Goal: Find specific page/section: Find specific page/section

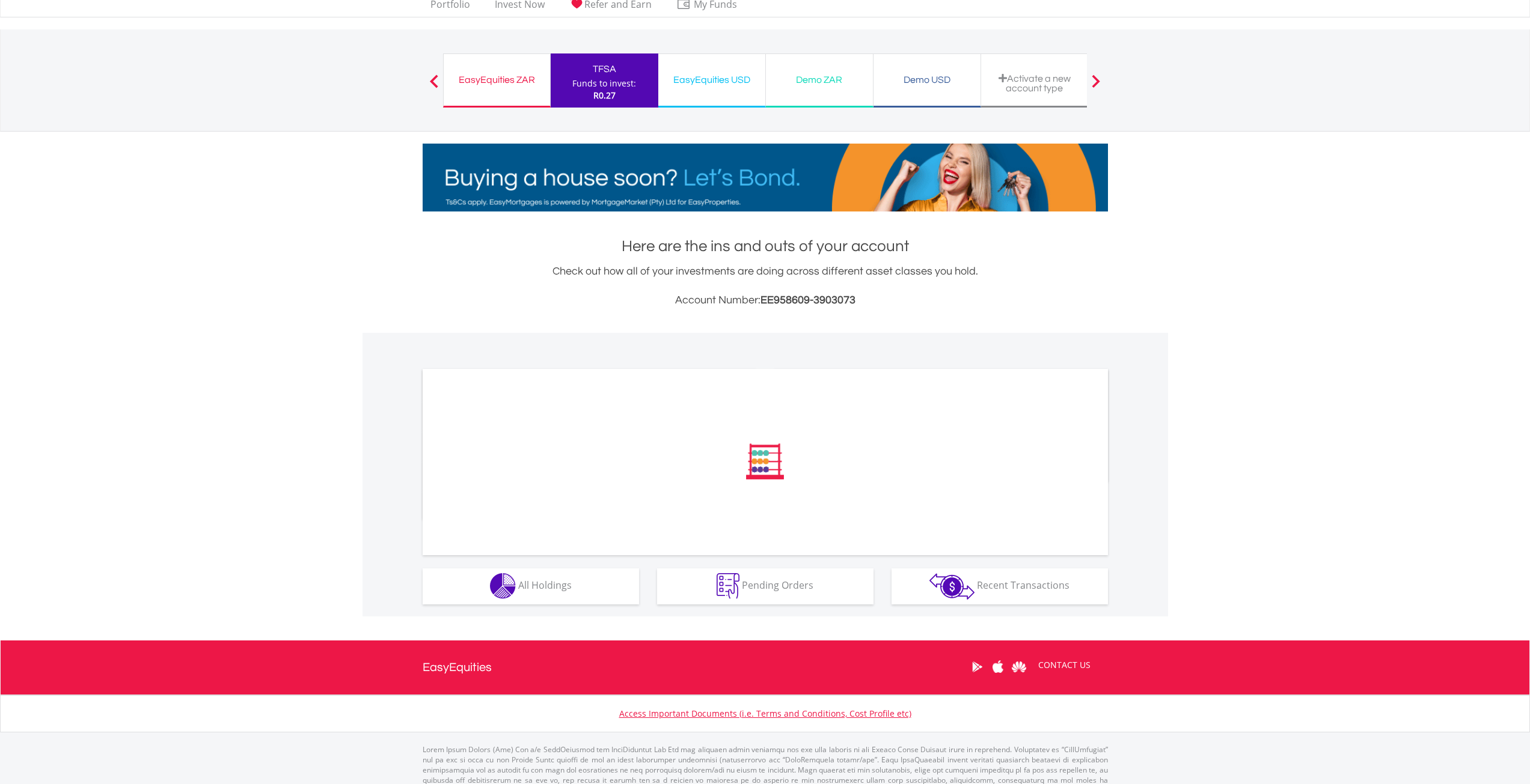
scroll to position [60, 0]
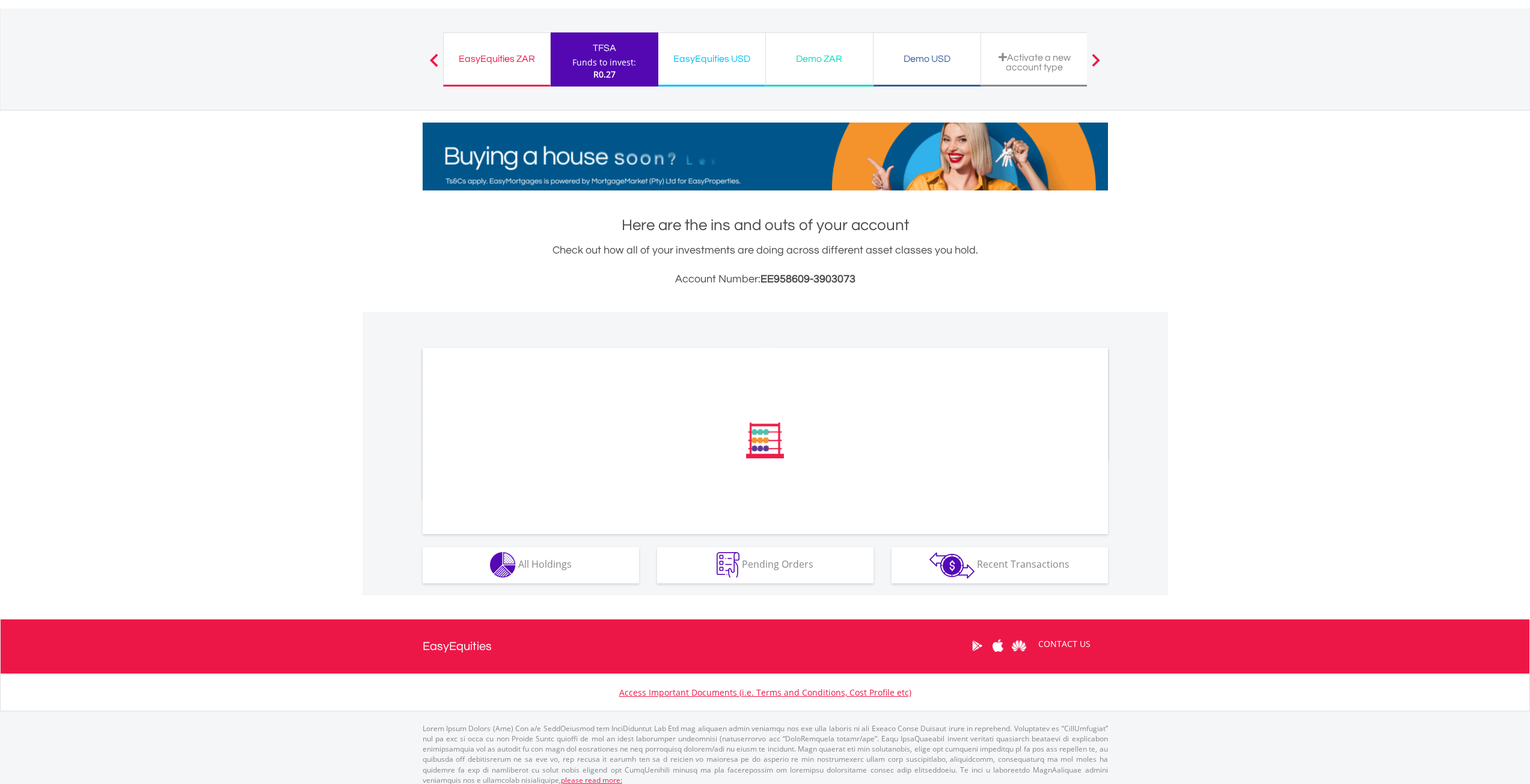
click at [573, 357] on div at bounding box center [520, 357] width 195 height 1
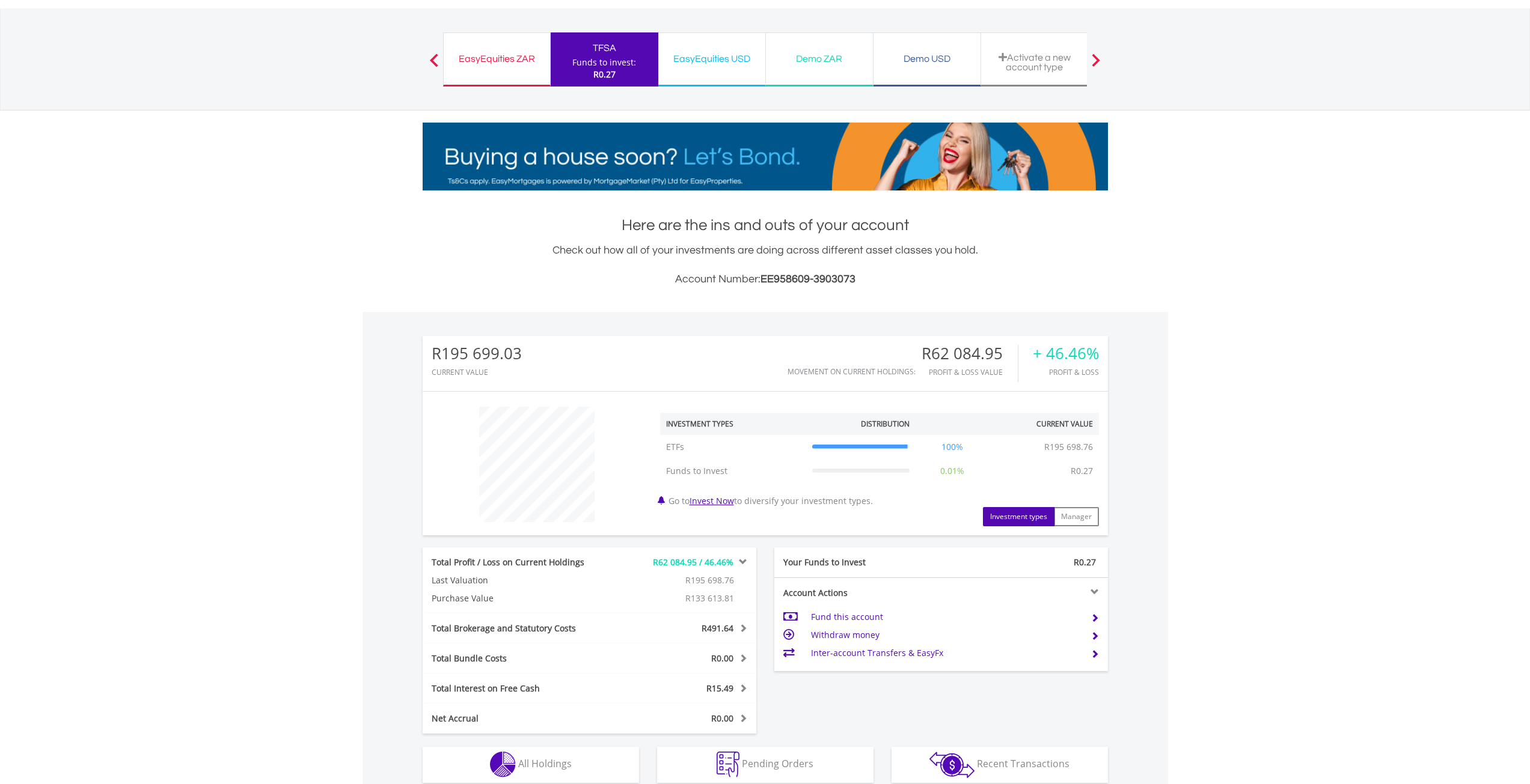
scroll to position [116, 229]
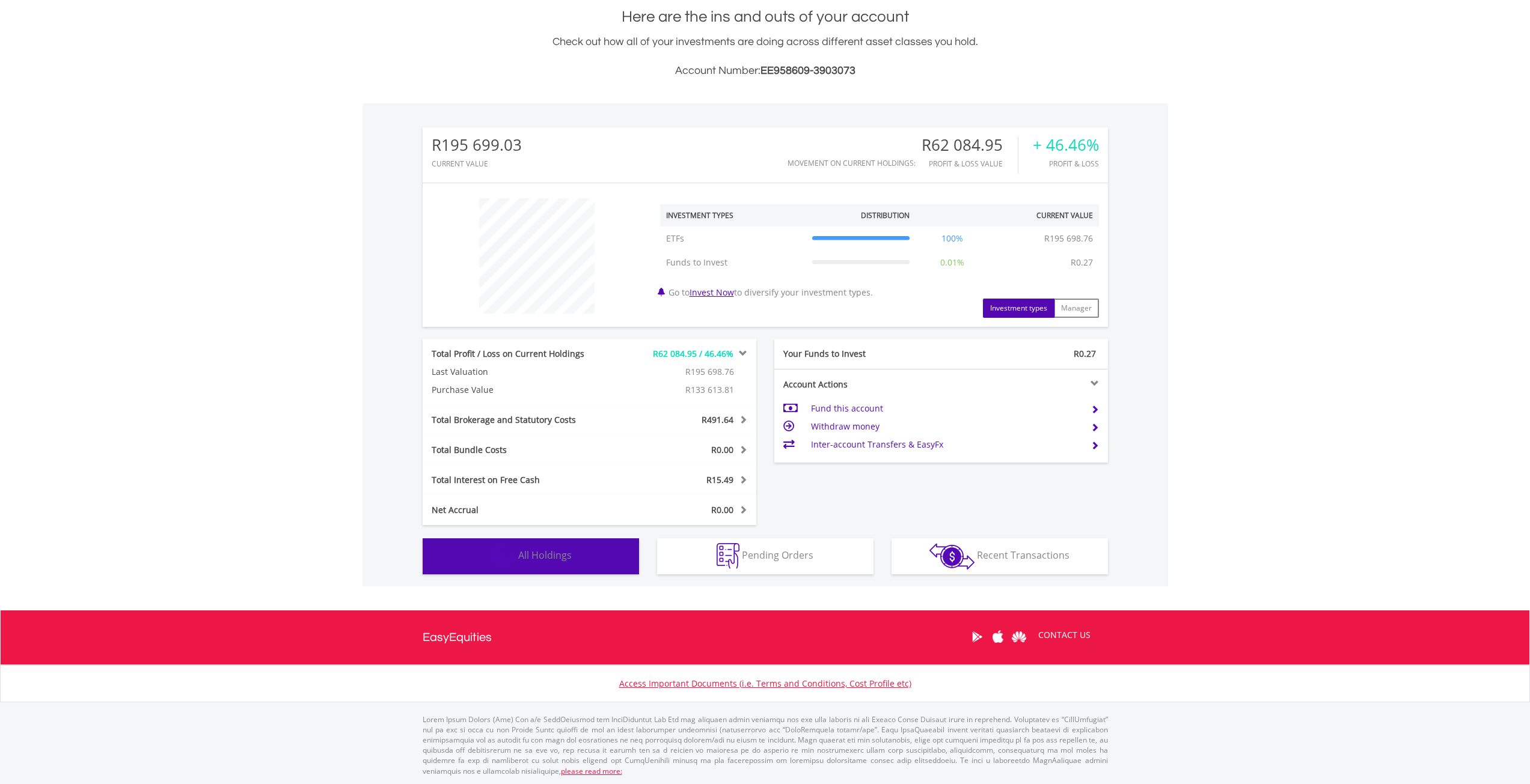
click at [535, 549] on span "All Holdings" at bounding box center [545, 556] width 53 height 13
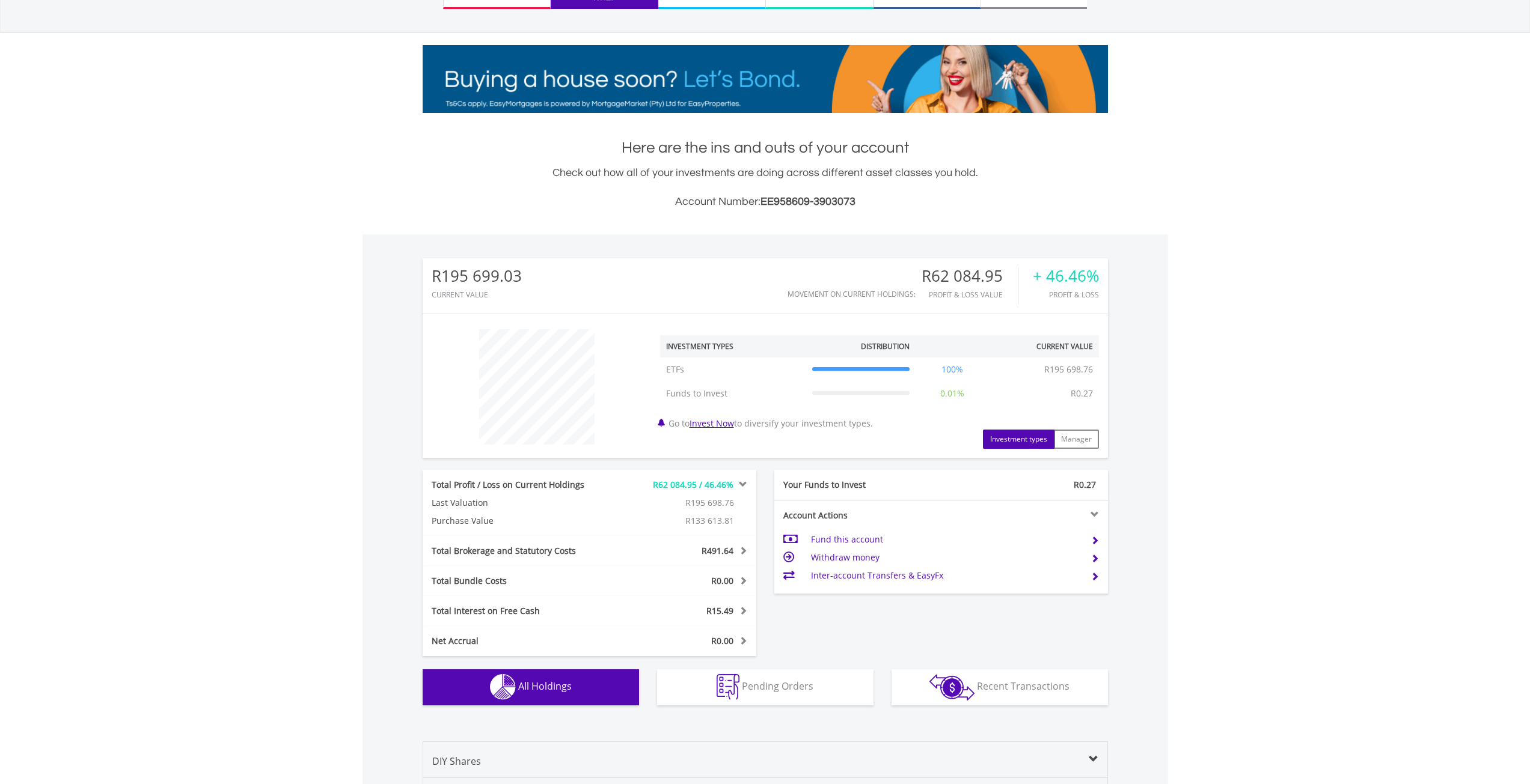
scroll to position [0, 0]
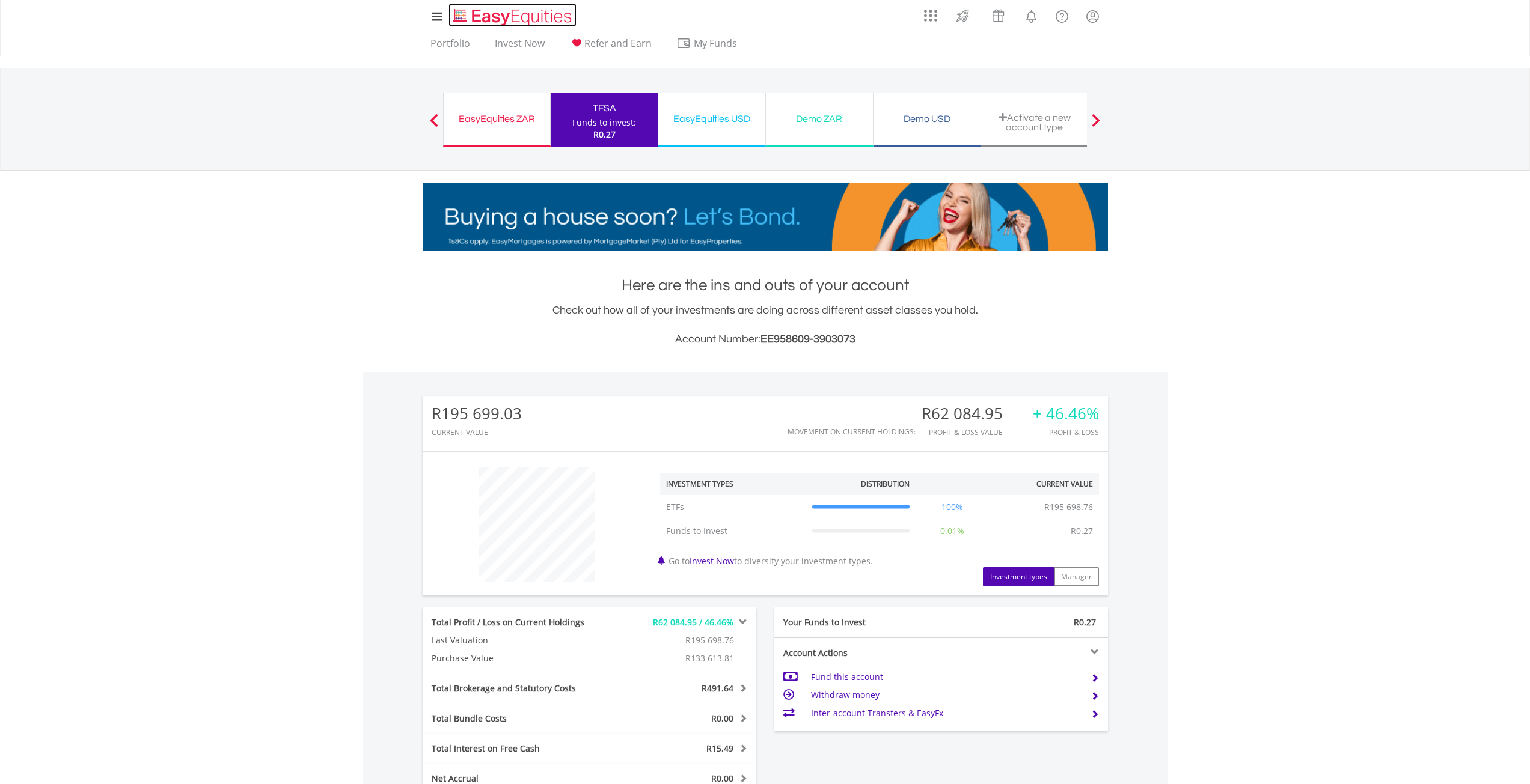
click at [501, 15] on img "Home page" at bounding box center [514, 17] width 126 height 20
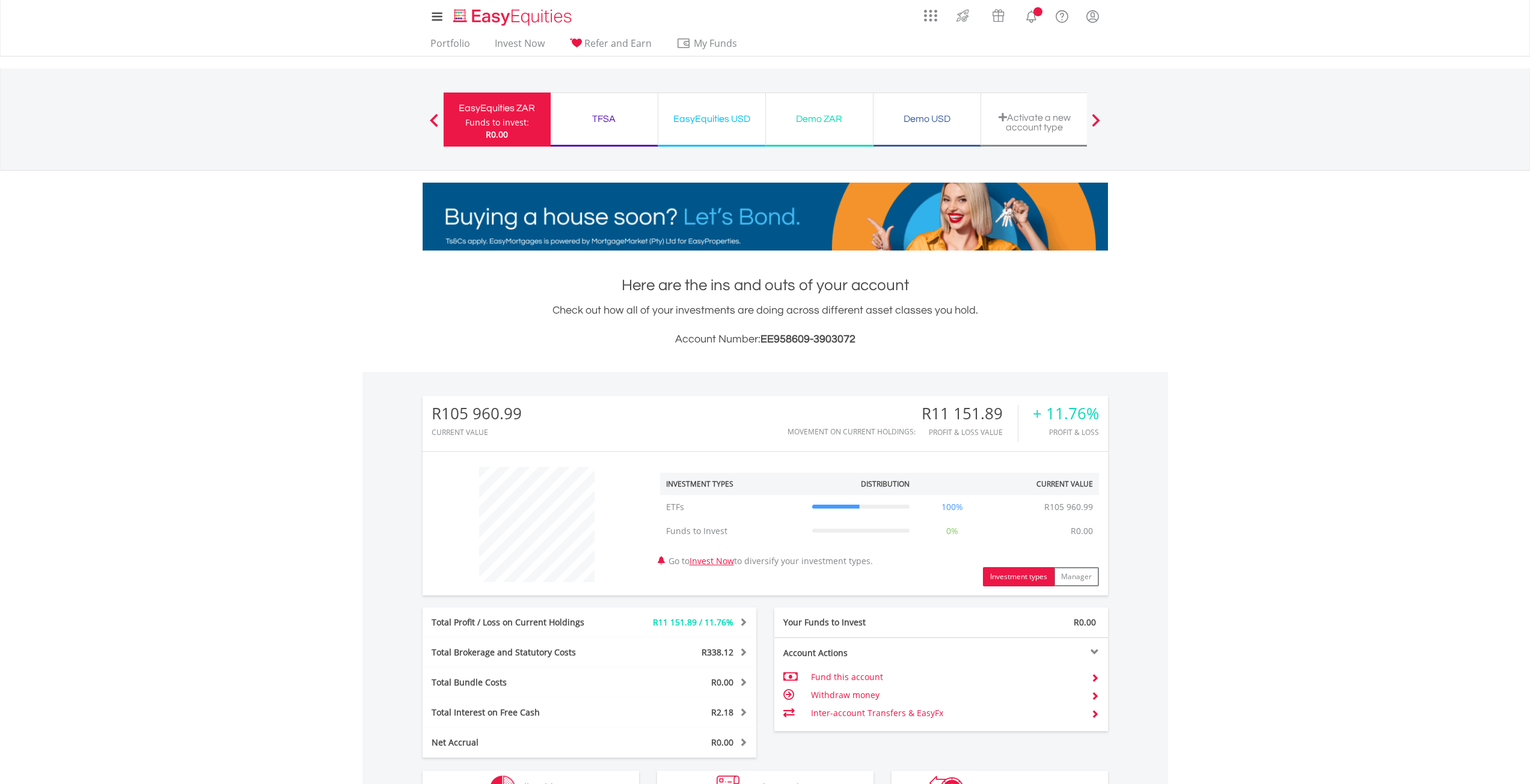
scroll to position [116, 229]
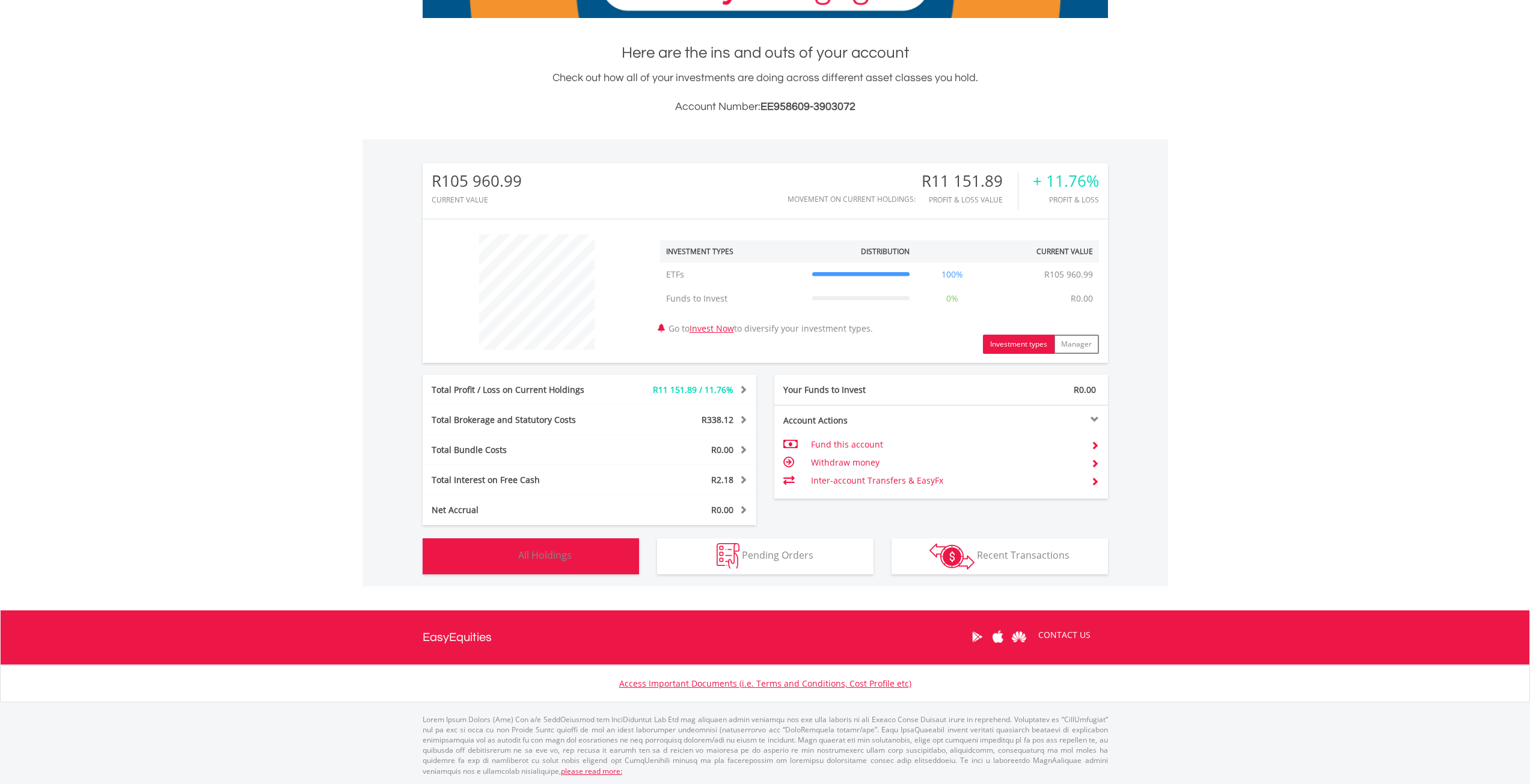
click at [535, 547] on button "Holdings All Holdings" at bounding box center [531, 556] width 217 height 36
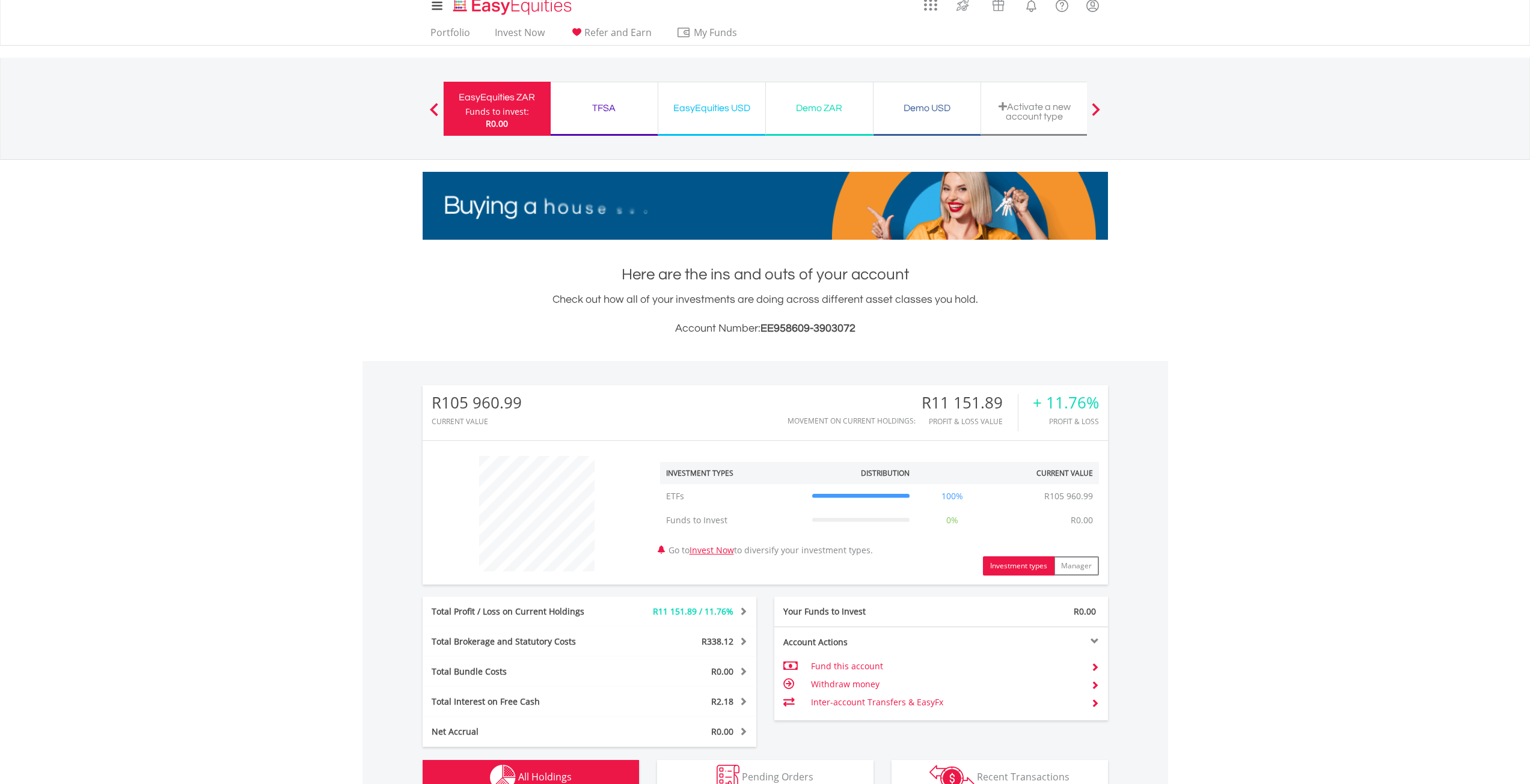
scroll to position [0, 0]
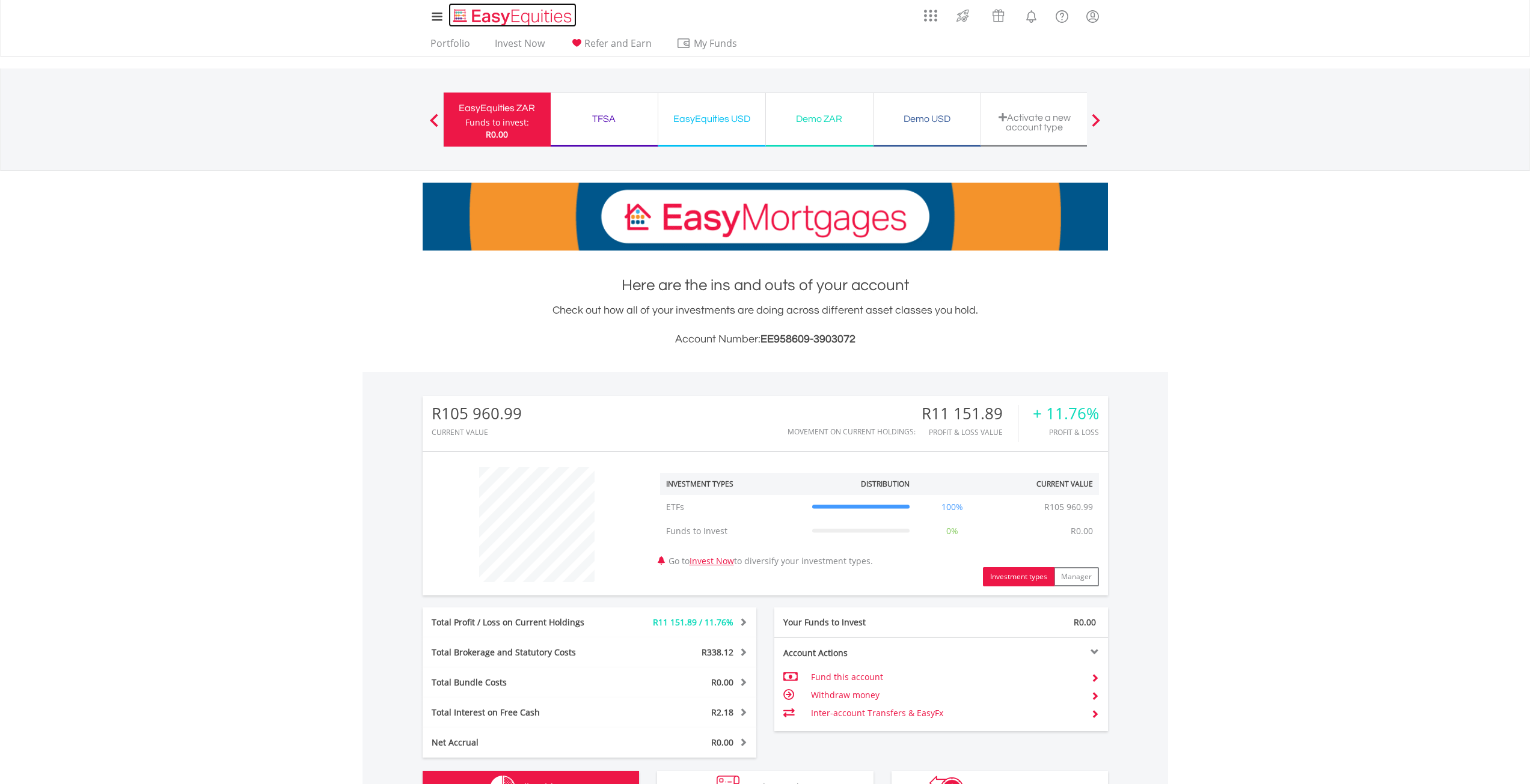
click at [479, 20] on img "Home page" at bounding box center [514, 17] width 126 height 20
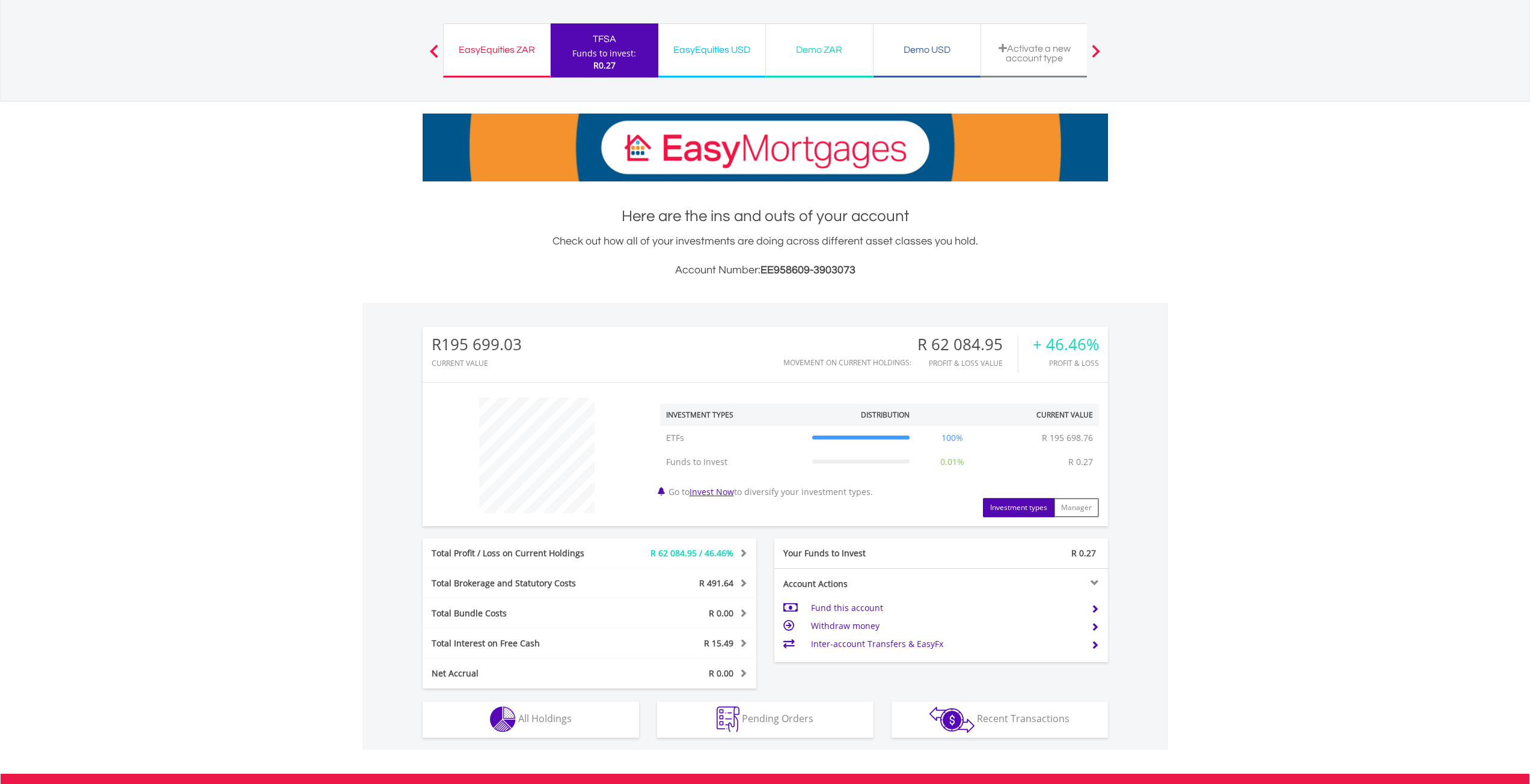
scroll to position [116, 229]
click at [554, 714] on span "All Holdings" at bounding box center [545, 719] width 53 height 13
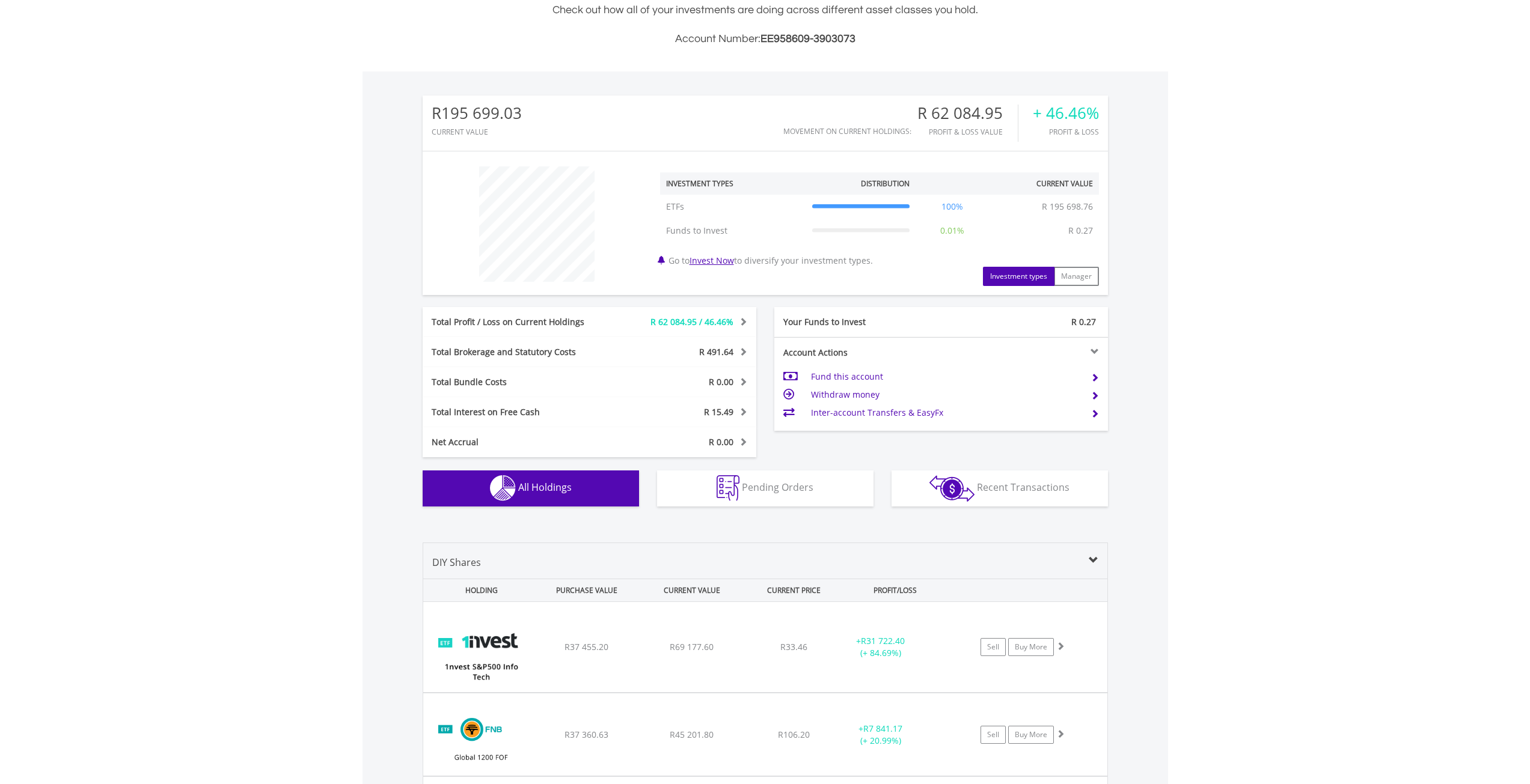
scroll to position [0, 0]
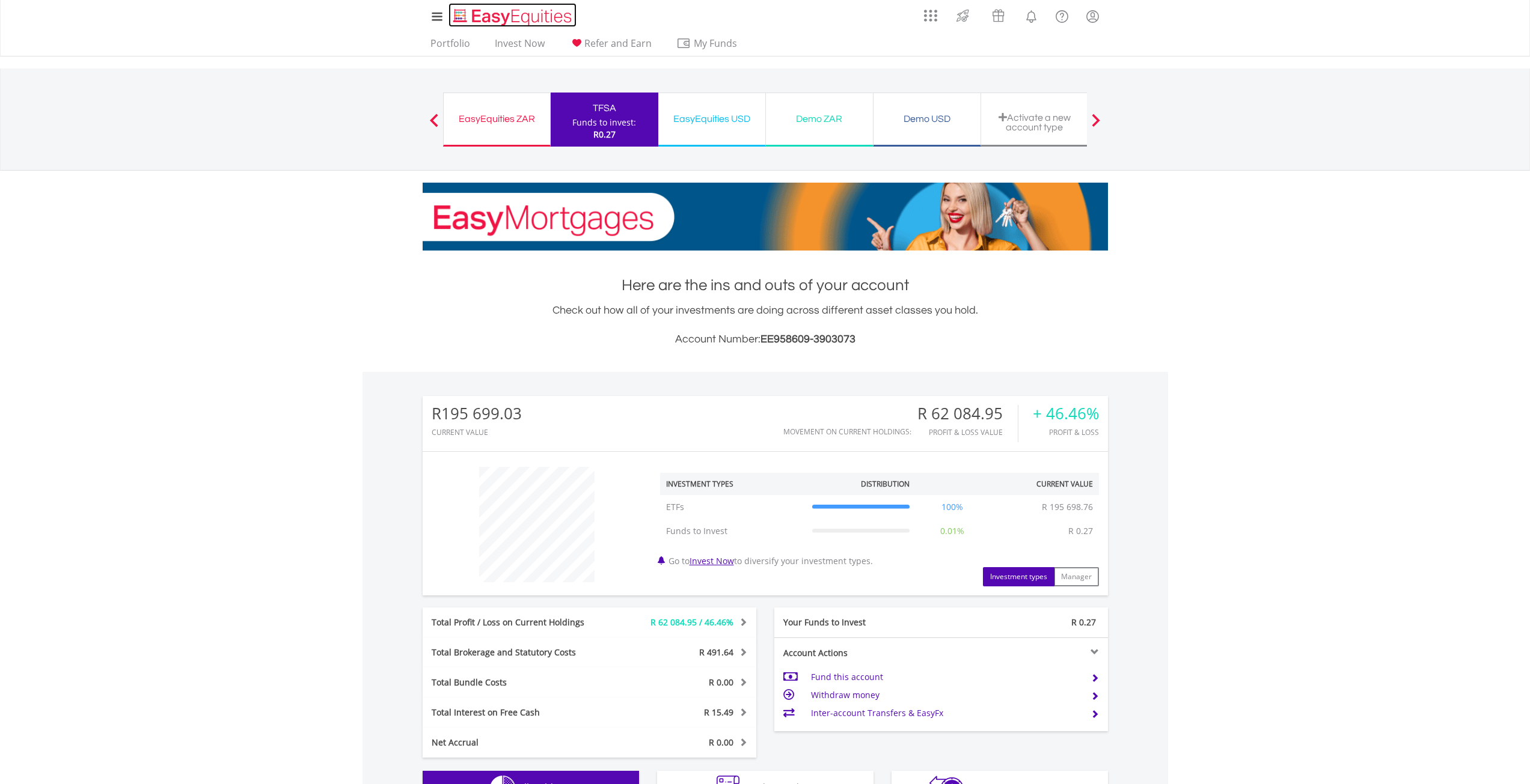
click at [505, 9] on img "Home page" at bounding box center [514, 17] width 126 height 20
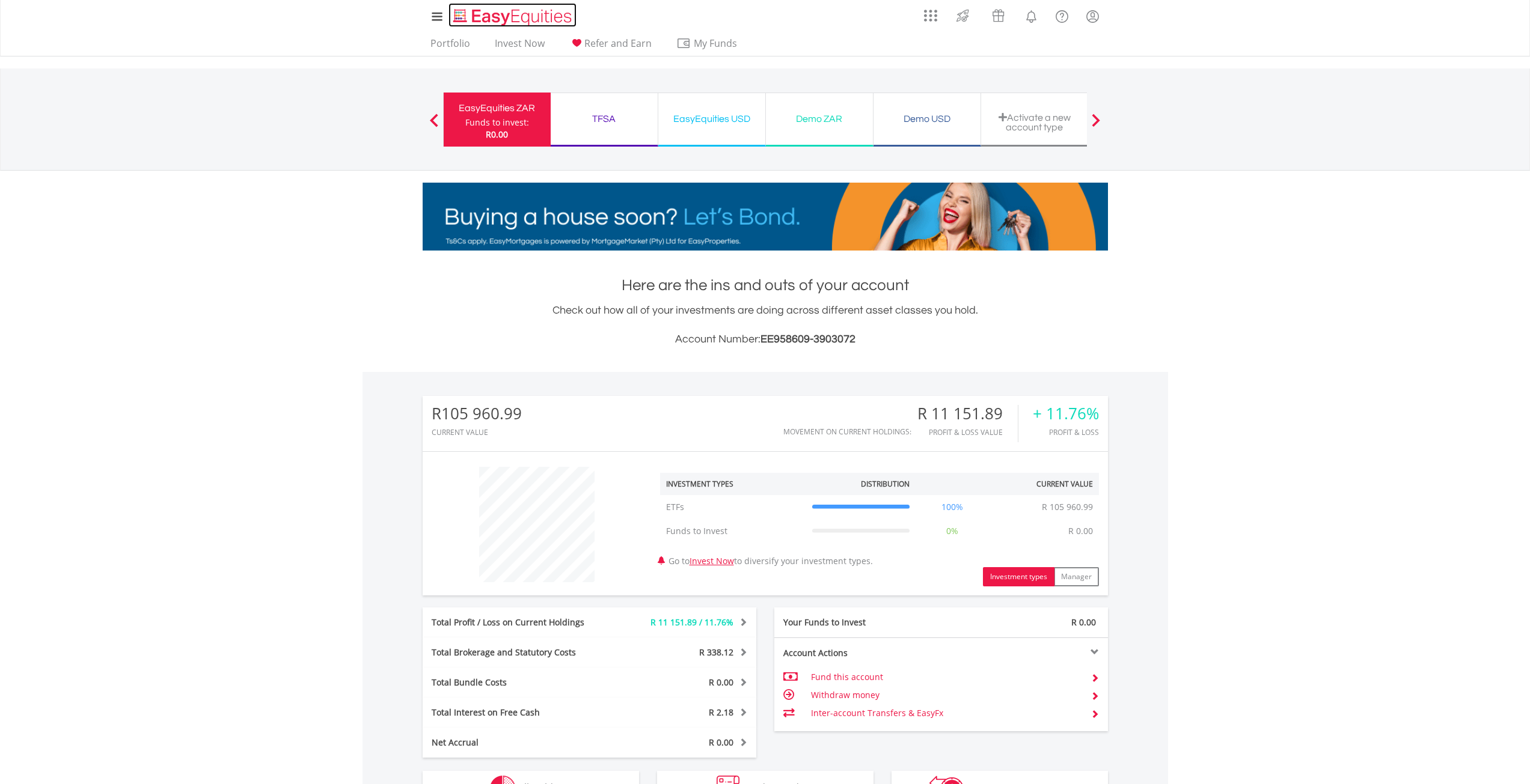
click at [500, 15] on img "Home page" at bounding box center [514, 17] width 126 height 20
